Goal: Download file/media

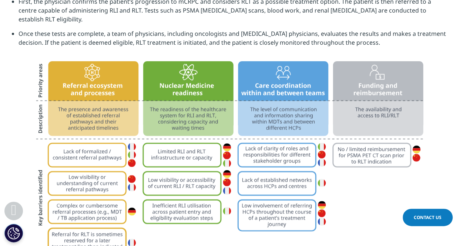
scroll to position [933, 0]
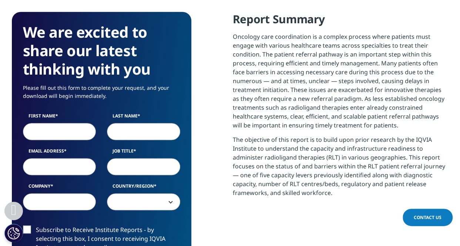
scroll to position [409, 0]
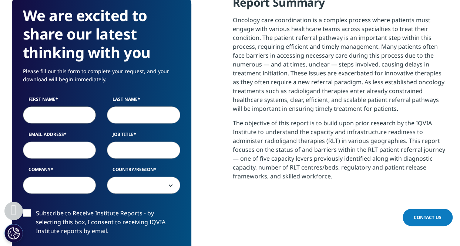
click at [69, 107] on input "First Name" at bounding box center [59, 115] width 73 height 17
type input "Masataka"
click at [137, 107] on input "Last Name" at bounding box center [143, 115] width 73 height 17
type input "[PERSON_NAME]"
click at [58, 142] on input "Email Address" at bounding box center [59, 150] width 73 height 17
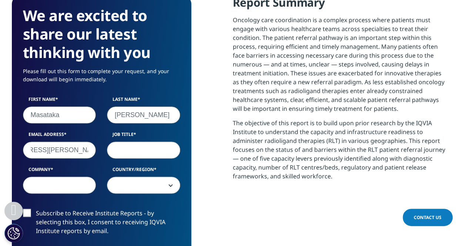
scroll to position [0, 47]
type input "[EMAIL_ADDRESS][PERSON_NAME][DOMAIN_NAME]"
click at [138, 142] on input "Job Title" at bounding box center [143, 150] width 73 height 17
type input "manager"
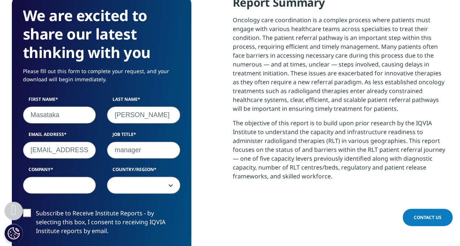
click at [69, 177] on input "Company" at bounding box center [59, 185] width 73 height 17
type input "Novartis Pharma K.K."
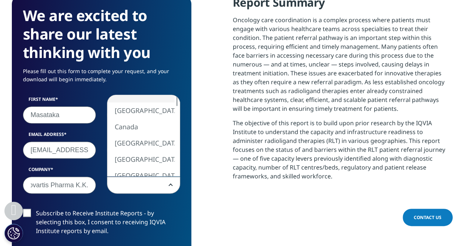
scroll to position [0, 0]
click at [169, 177] on span at bounding box center [143, 185] width 73 height 17
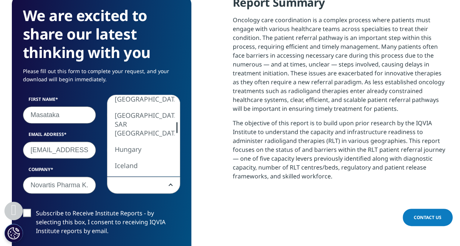
click at [174, 122] on div at bounding box center [177, 127] width 6 height 11
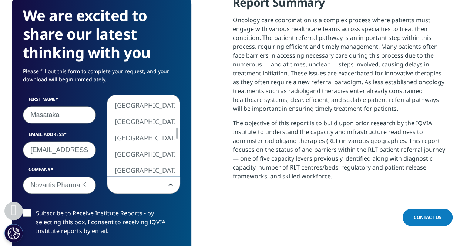
select select "[GEOGRAPHIC_DATA]"
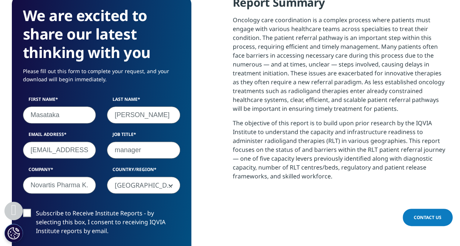
click at [27, 209] on label "Subscribe to Receive Institute Reports - by selecting this box, I consent to re…" at bounding box center [101, 224] width 157 height 31
click at [36, 209] on input "Subscribe to Receive Institute Reports - by selecting this box, I consent to re…" at bounding box center [36, 209] width 0 height 0
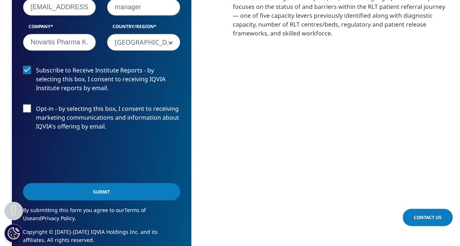
scroll to position [553, 0]
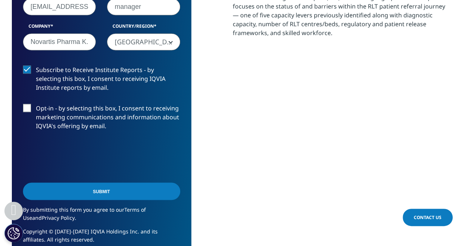
click at [90, 183] on input "Submit" at bounding box center [101, 191] width 157 height 17
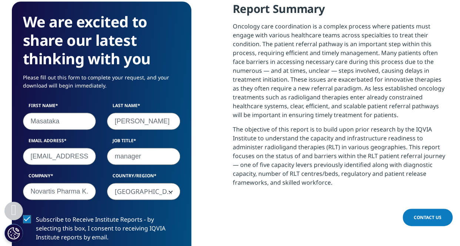
scroll to position [209, 437]
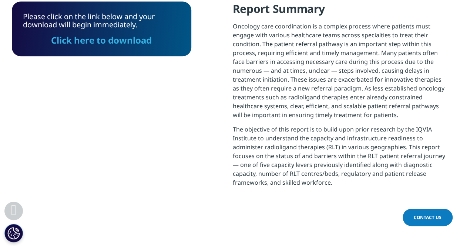
click at [106, 34] on link "Click here to download" at bounding box center [101, 40] width 101 height 12
